Goal: Transaction & Acquisition: Purchase product/service

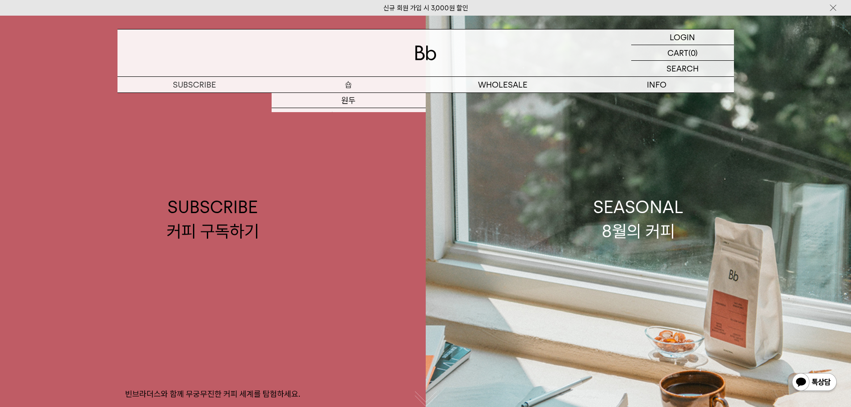
click at [335, 83] on p "숍" at bounding box center [348, 85] width 154 height 16
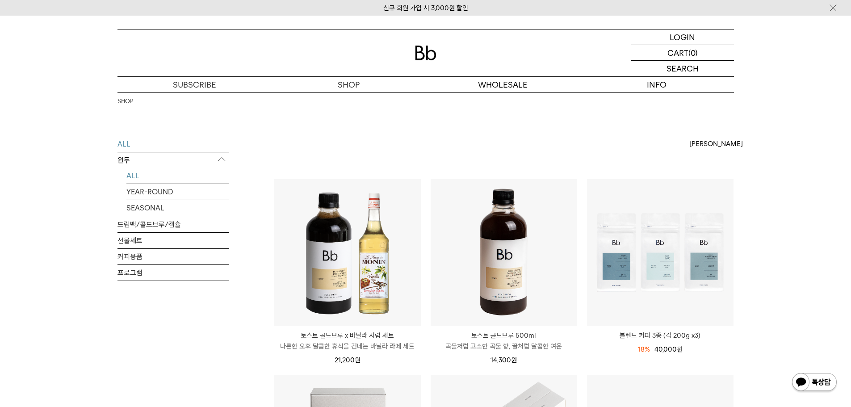
click at [140, 179] on link "ALL" at bounding box center [177, 176] width 103 height 16
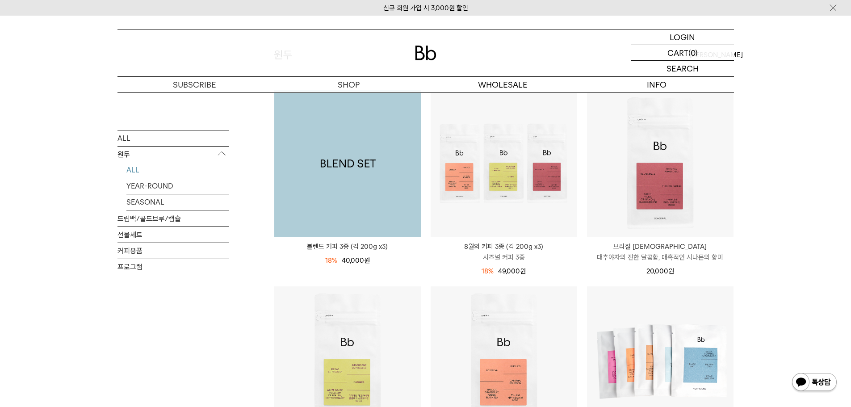
scroll to position [89, 0]
click at [362, 160] on img at bounding box center [347, 163] width 146 height 146
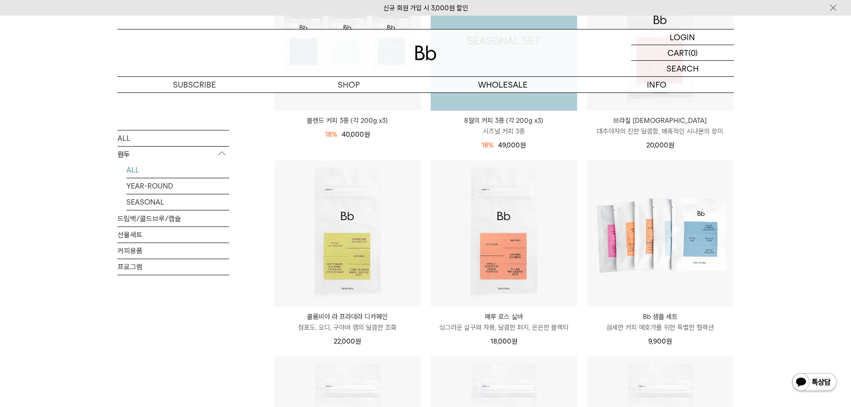
scroll to position [297, 0]
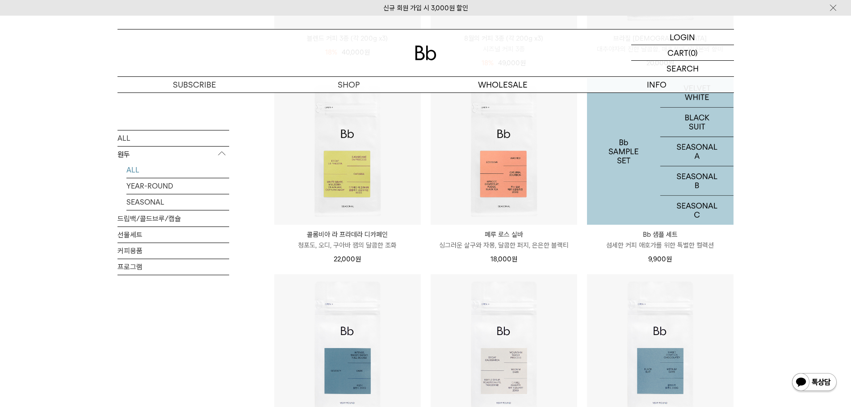
click at [616, 150] on img at bounding box center [660, 151] width 146 height 146
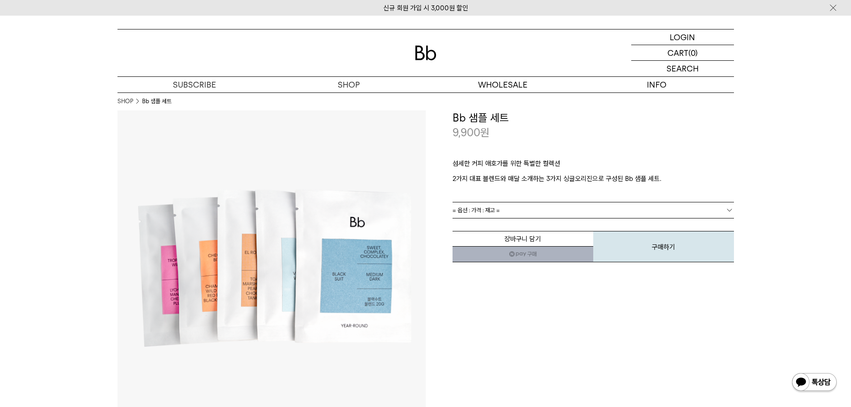
click at [488, 213] on span "= 옵션 : 가격 : 재고 =" at bounding box center [475, 210] width 47 height 16
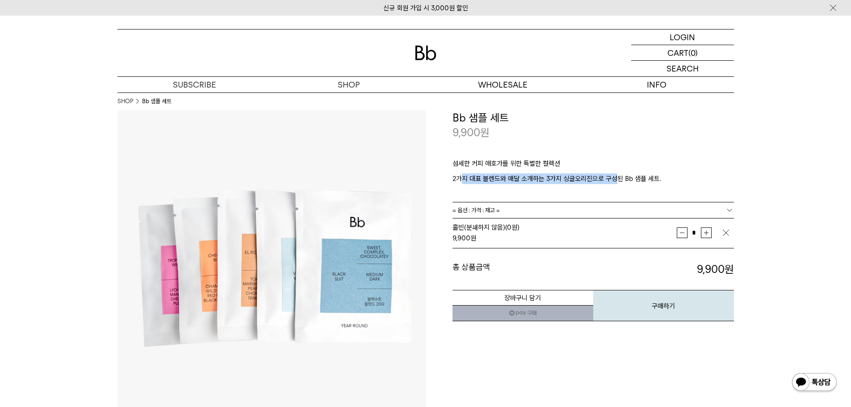
drag, startPoint x: 459, startPoint y: 179, endPoint x: 618, endPoint y: 179, distance: 158.5
click at [618, 179] on p "2가지 대표 블렌드와 매달 소개하는 3가지 싱글오리진으로 구성된 Bb 샘플 세트." at bounding box center [592, 178] width 281 height 11
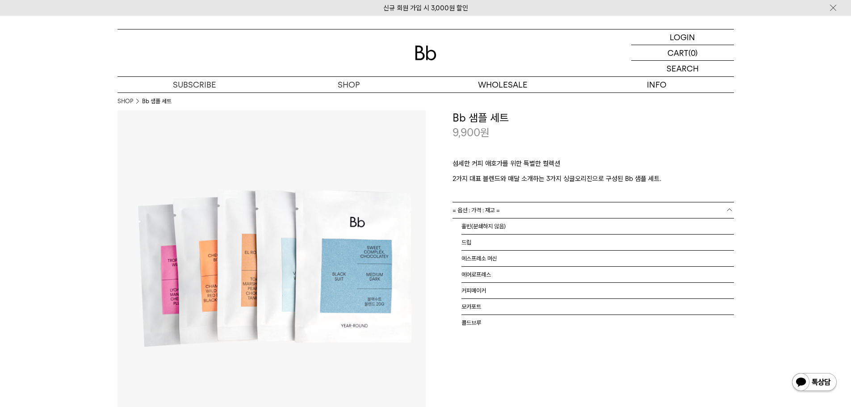
click at [730, 215] on link "= 옵션 : 가격 : 재고 =" at bounding box center [592, 210] width 281 height 16
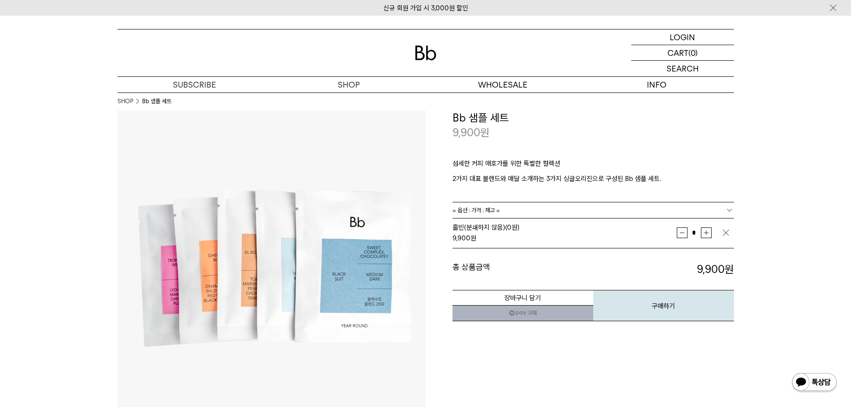
click at [731, 213] on b at bounding box center [729, 209] width 9 height 9
click at [637, 302] on button "구매하기" at bounding box center [663, 305] width 141 height 31
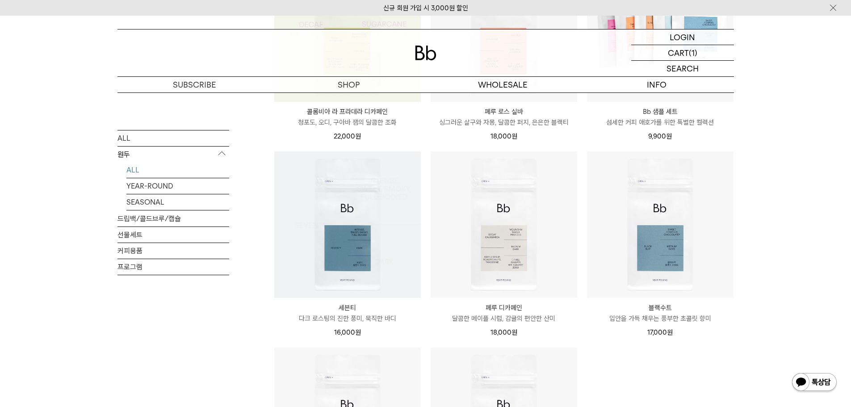
scroll to position [431, 0]
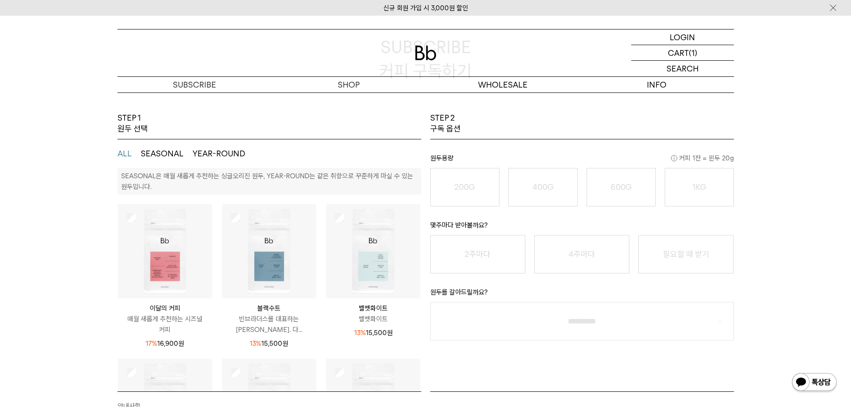
scroll to position [89, 0]
